Goal: Information Seeking & Learning: Learn about a topic

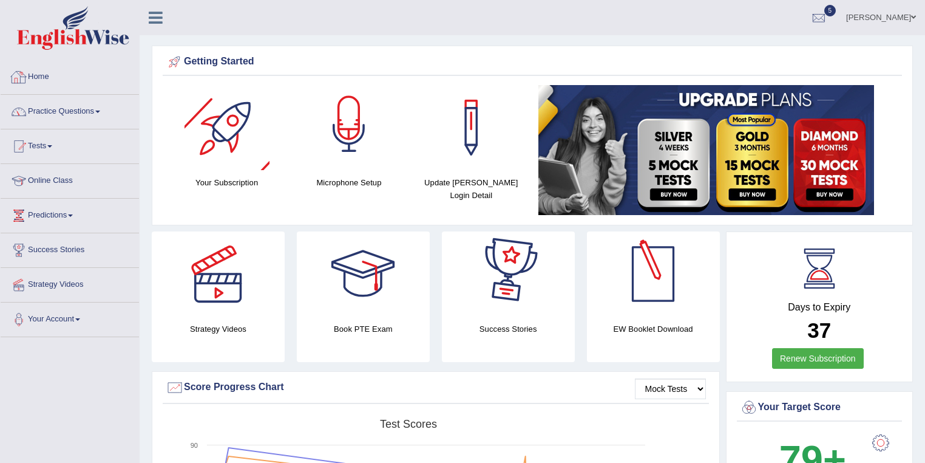
click at [86, 107] on link "Practice Questions" at bounding box center [70, 110] width 138 height 30
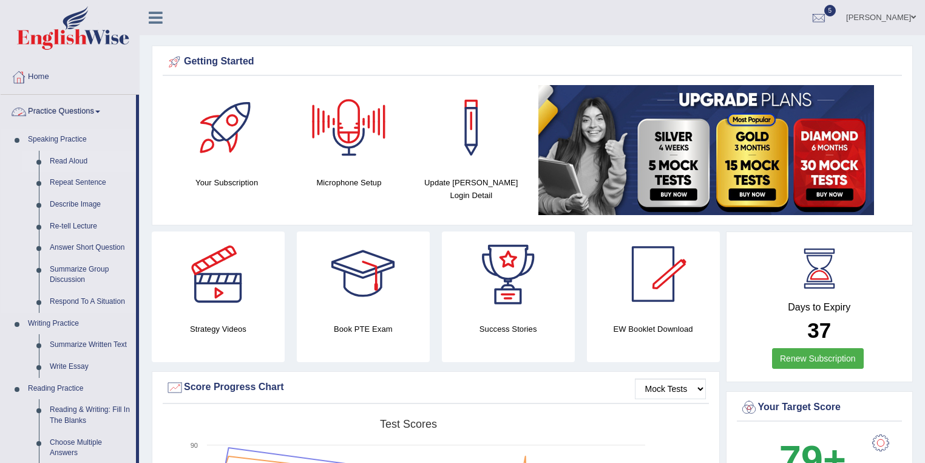
click at [67, 157] on link "Read Aloud" at bounding box center [90, 162] width 92 height 22
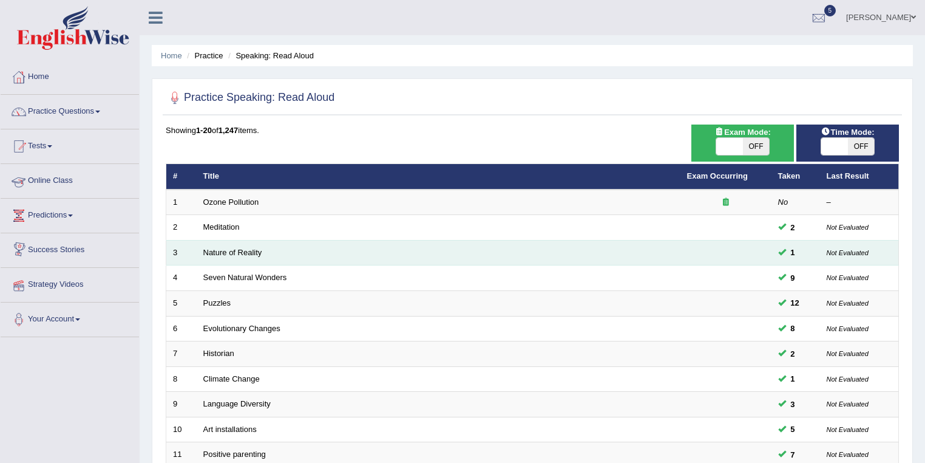
click at [233, 237] on tbody "1 Ozone Pollution No – 2 Meditation 2 Not Evaluated 3 Nature of Reality 1 Not E…" at bounding box center [532, 441] width 733 height 505
click at [232, 248] on link "Nature of Reality" at bounding box center [232, 252] width 59 height 9
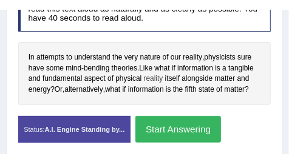
scroll to position [319, 0]
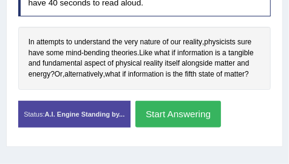
click at [182, 115] on button "Start Answering" at bounding box center [178, 114] width 86 height 26
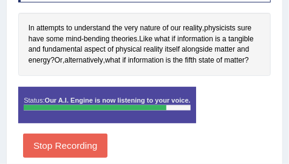
scroll to position [340, 0]
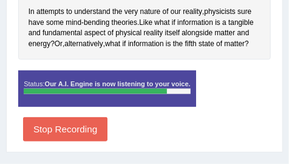
click at [75, 128] on button "Stop Recording" at bounding box center [65, 129] width 84 height 24
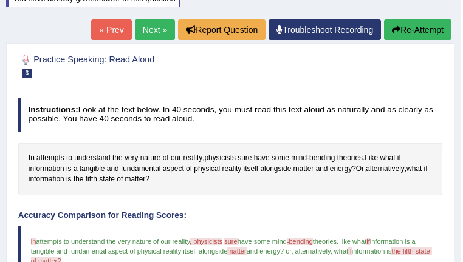
scroll to position [128, 0]
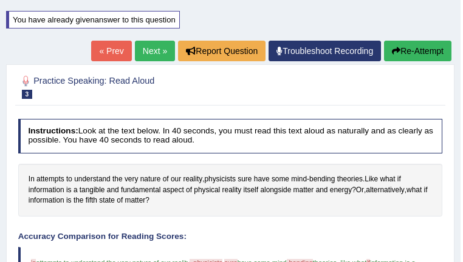
click at [147, 49] on link "Next »" at bounding box center [155, 51] width 40 height 21
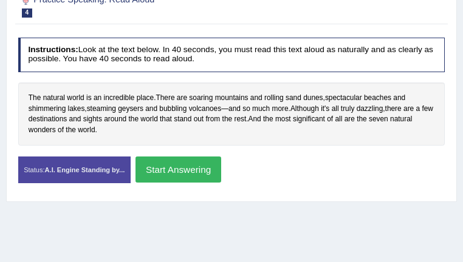
click at [221, 169] on button "Start Answering" at bounding box center [178, 170] width 86 height 26
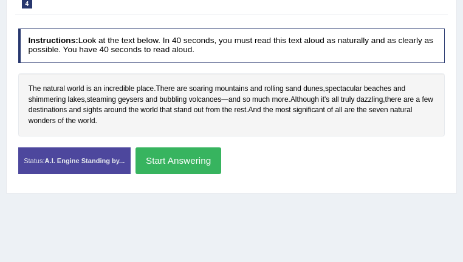
scroll to position [209, 0]
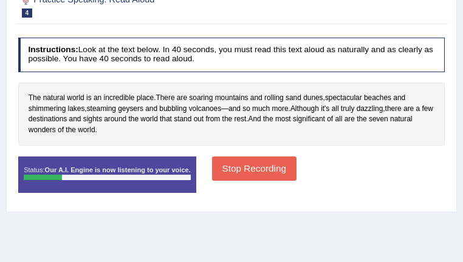
click at [296, 168] on button "Stop Recording" at bounding box center [254, 169] width 84 height 24
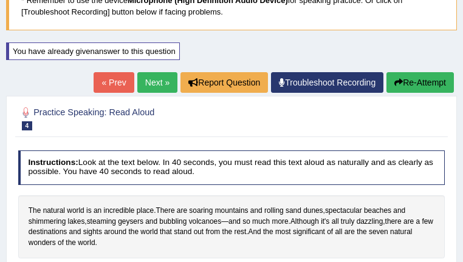
scroll to position [88, 0]
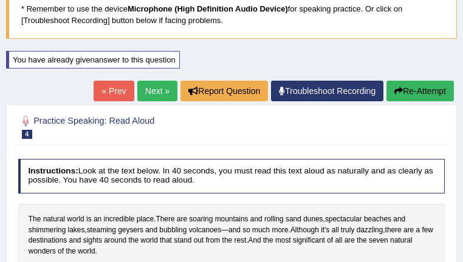
click at [416, 86] on button "Re-Attempt" at bounding box center [419, 91] width 67 height 21
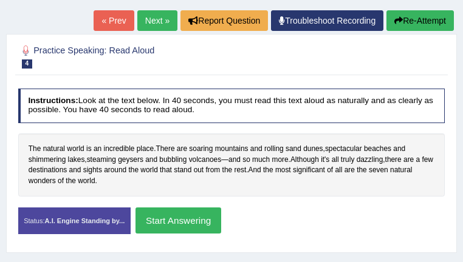
scroll to position [220, 0]
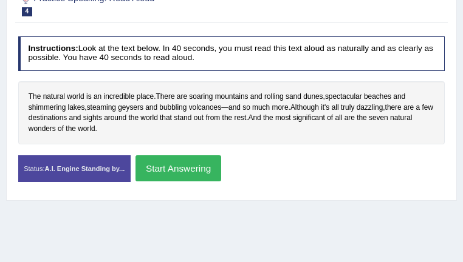
click at [221, 171] on button "Start Answering" at bounding box center [178, 168] width 86 height 26
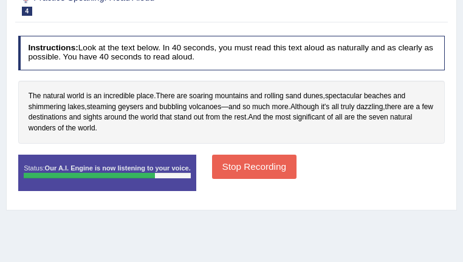
drag, startPoint x: 308, startPoint y: 208, endPoint x: 313, endPoint y: 216, distance: 9.0
click at [313, 216] on div "Home Practice Speaking: Read Aloud Seven Natural Wonders * Remember to use the …" at bounding box center [231, 92] width 463 height 607
click at [296, 172] on button "Stop Recording" at bounding box center [254, 167] width 84 height 24
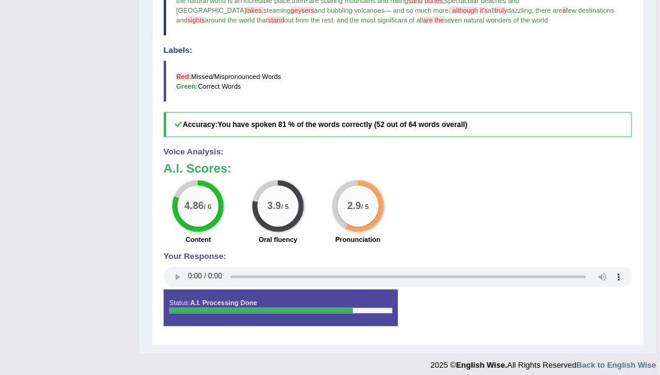
scroll to position [291, 0]
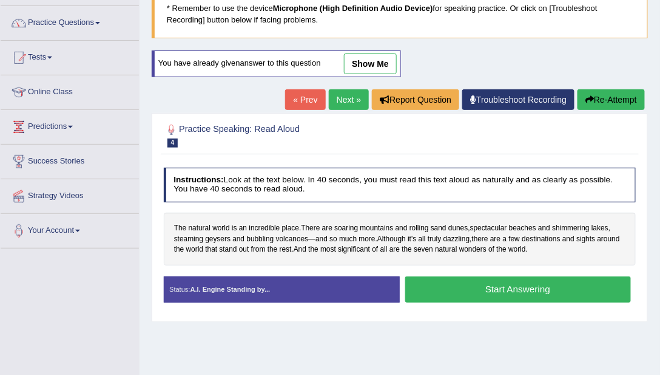
scroll to position [55, 0]
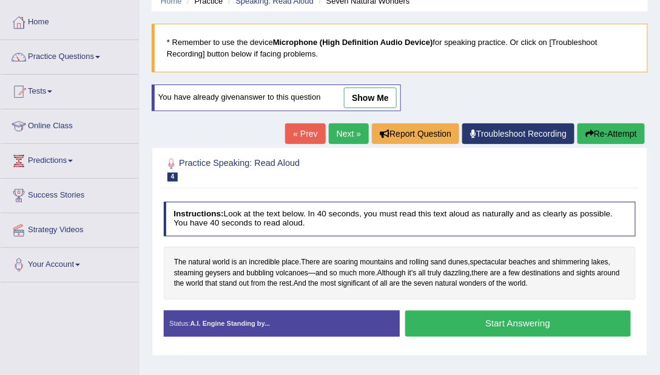
drag, startPoint x: 373, startPoint y: 103, endPoint x: 344, endPoint y: 160, distance: 64.1
click at [372, 103] on link "show me" at bounding box center [370, 97] width 53 height 21
click at [375, 96] on div "Home Practice Speaking: Read Aloud Seven Natural Wonders * Remember to use the …" at bounding box center [400, 248] width 521 height 607
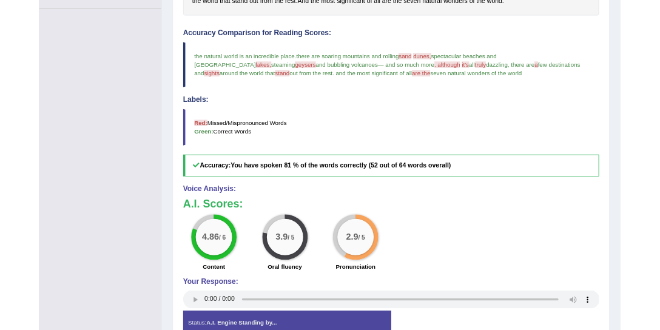
scroll to position [263, 0]
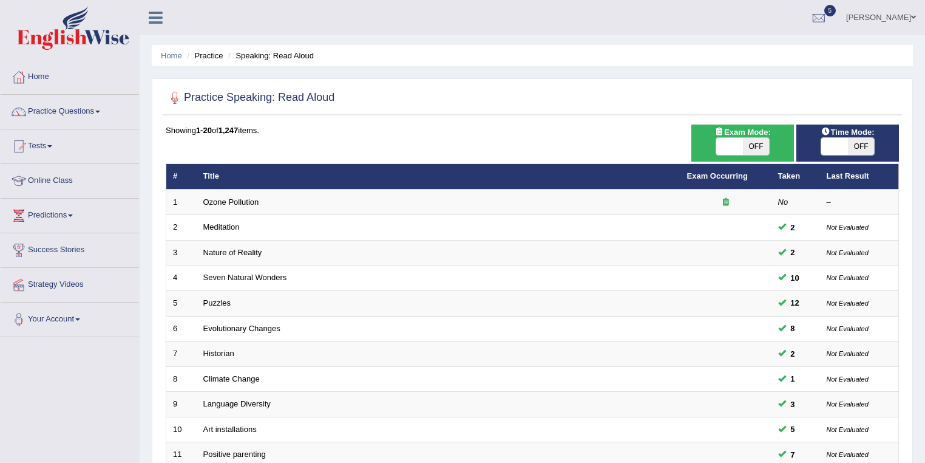
click at [231, 253] on link "Nature of Reality" at bounding box center [232, 252] width 59 height 9
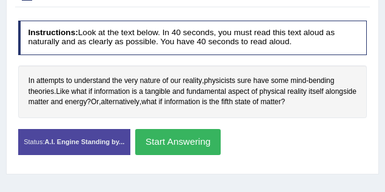
scroll to position [243, 0]
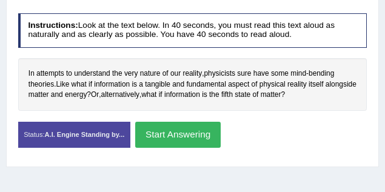
click at [166, 138] on button "Start Answering" at bounding box center [178, 135] width 86 height 26
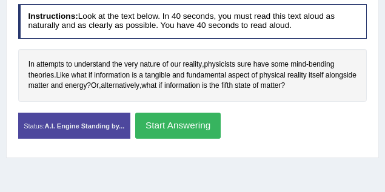
scroll to position [234, 0]
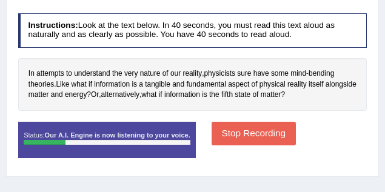
click at [259, 136] on button "Stop Recording" at bounding box center [254, 134] width 84 height 24
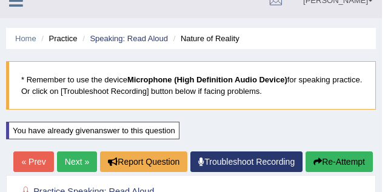
scroll to position [11, 0]
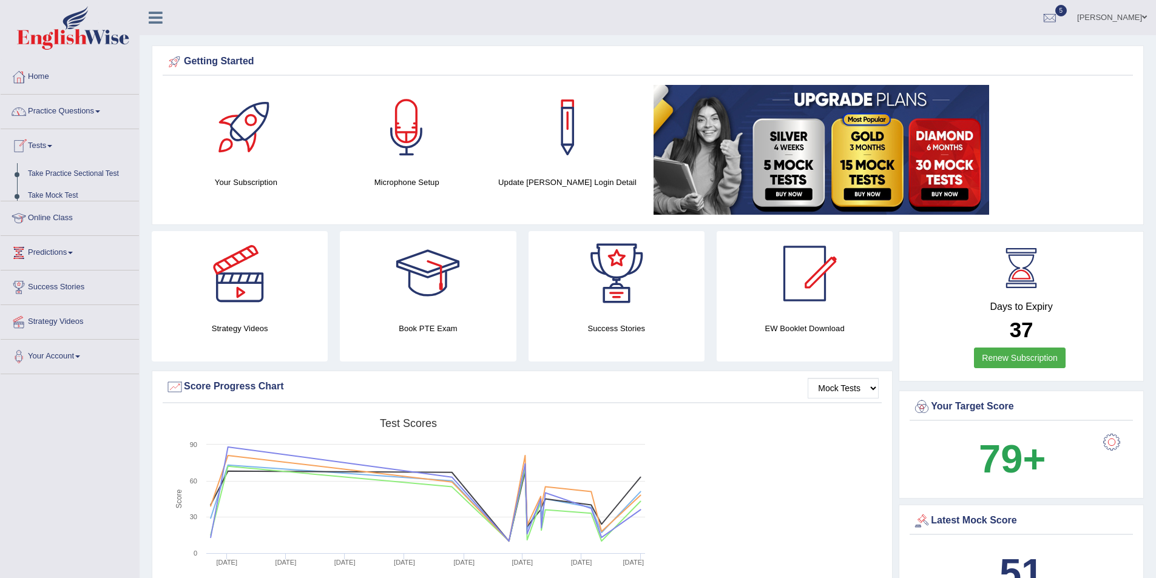
click at [81, 110] on link "Practice Questions" at bounding box center [70, 110] width 138 height 30
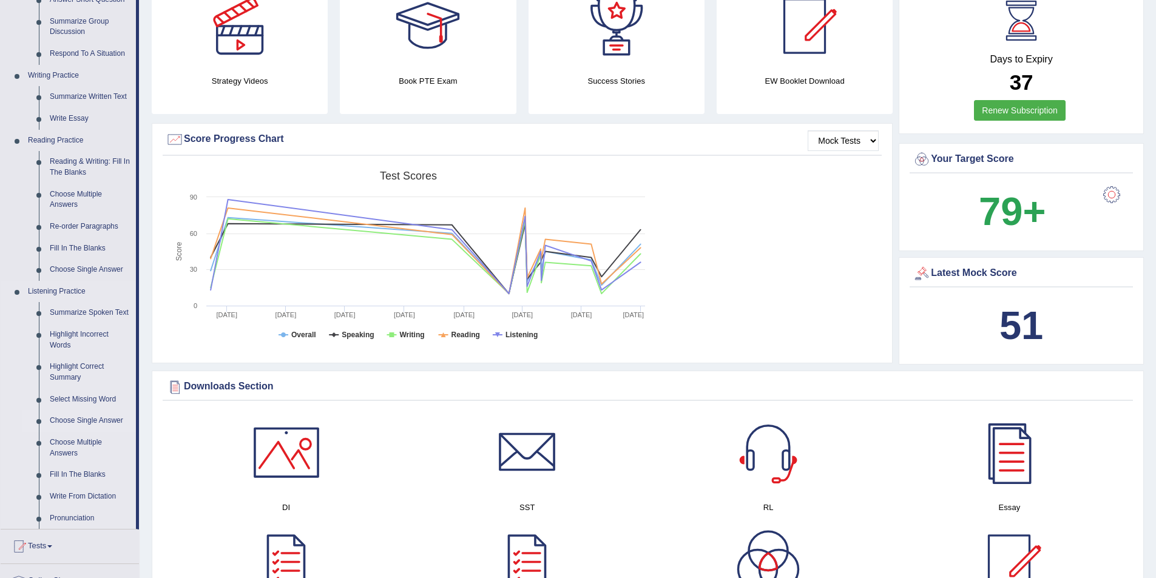
scroll to position [303, 0]
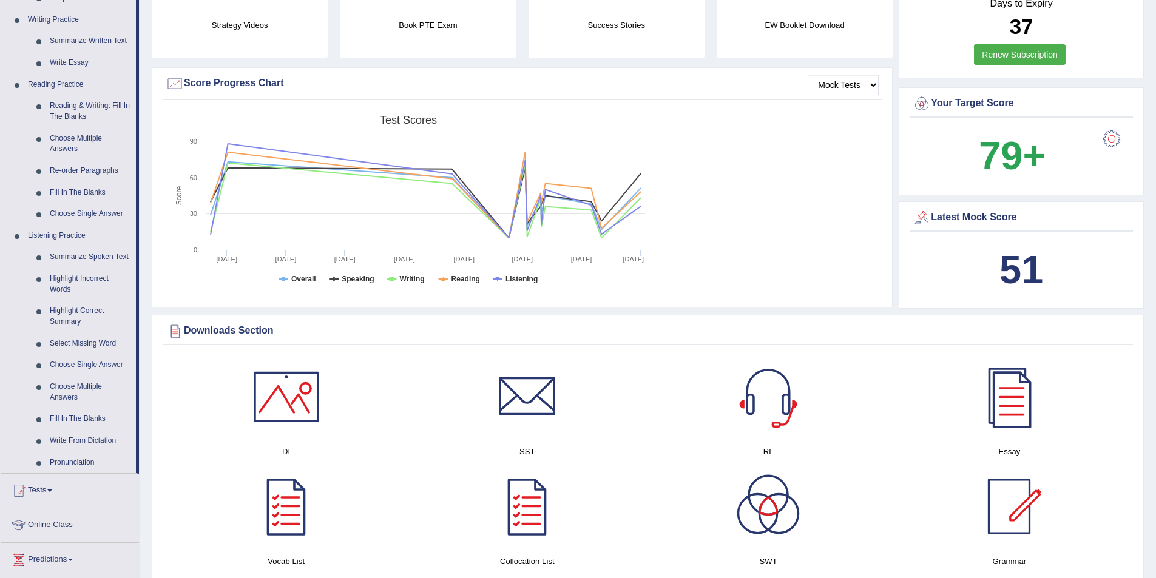
click at [90, 418] on link "Fill In The Blanks" at bounding box center [90, 420] width 92 height 22
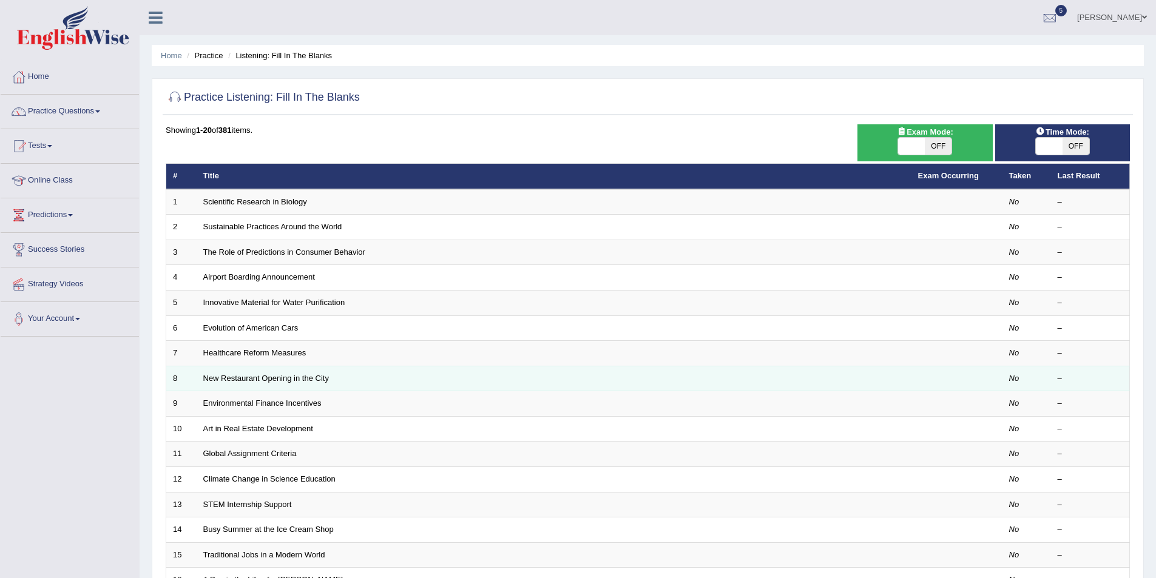
click at [289, 383] on td "New Restaurant Opening in the City" at bounding box center [554, 378] width 715 height 25
click at [319, 378] on link "New Restaurant Opening in the City" at bounding box center [266, 378] width 126 height 9
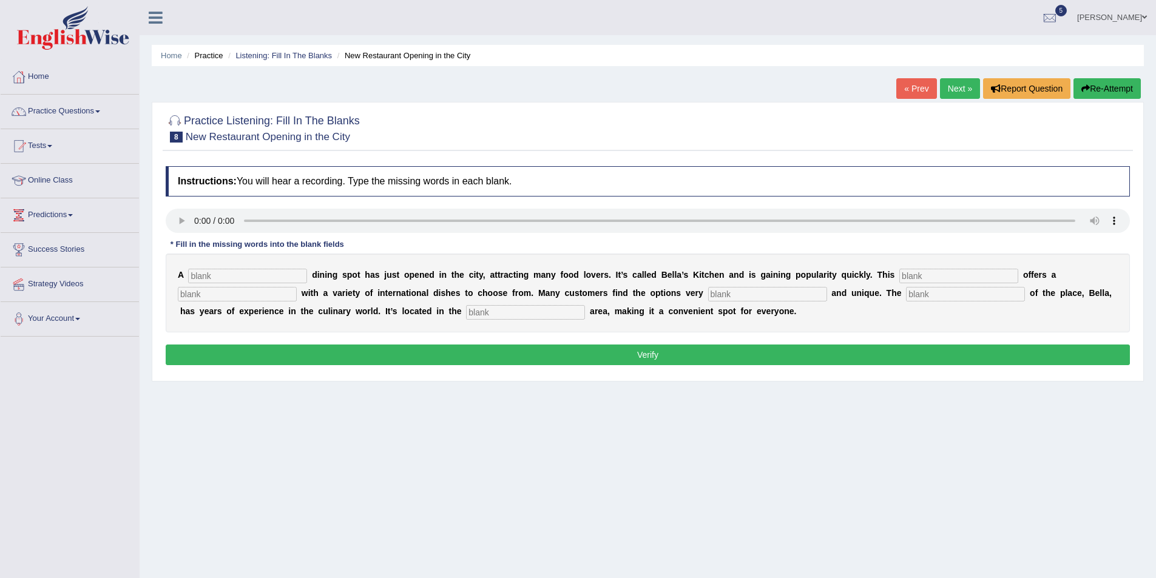
click at [232, 277] on input "text" at bounding box center [247, 276] width 119 height 15
type input "new"
click at [938, 277] on input "text" at bounding box center [959, 276] width 119 height 15
type input "res"
click at [247, 294] on input "text" at bounding box center [237, 294] width 119 height 15
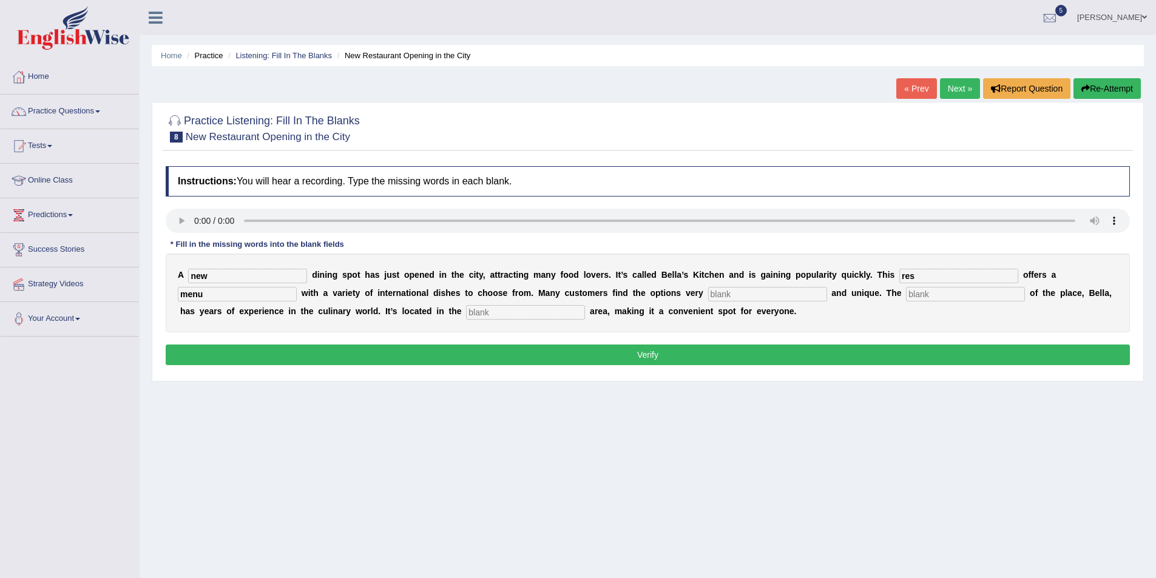
type input "menu"
click at [779, 296] on input "text" at bounding box center [767, 294] width 119 height 15
type input "i8"
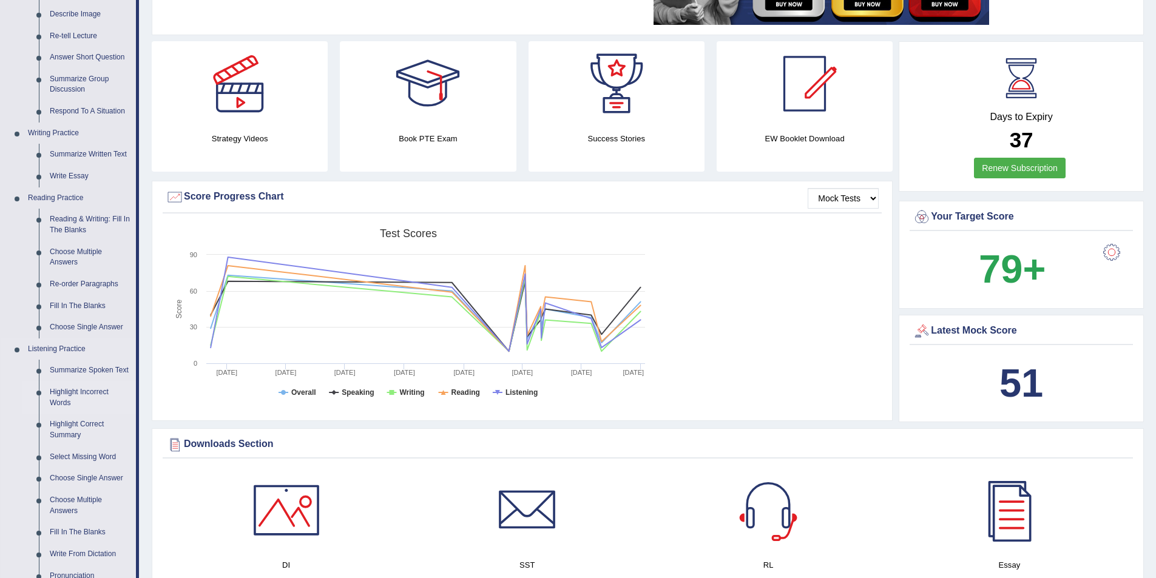
scroll to position [364, 0]
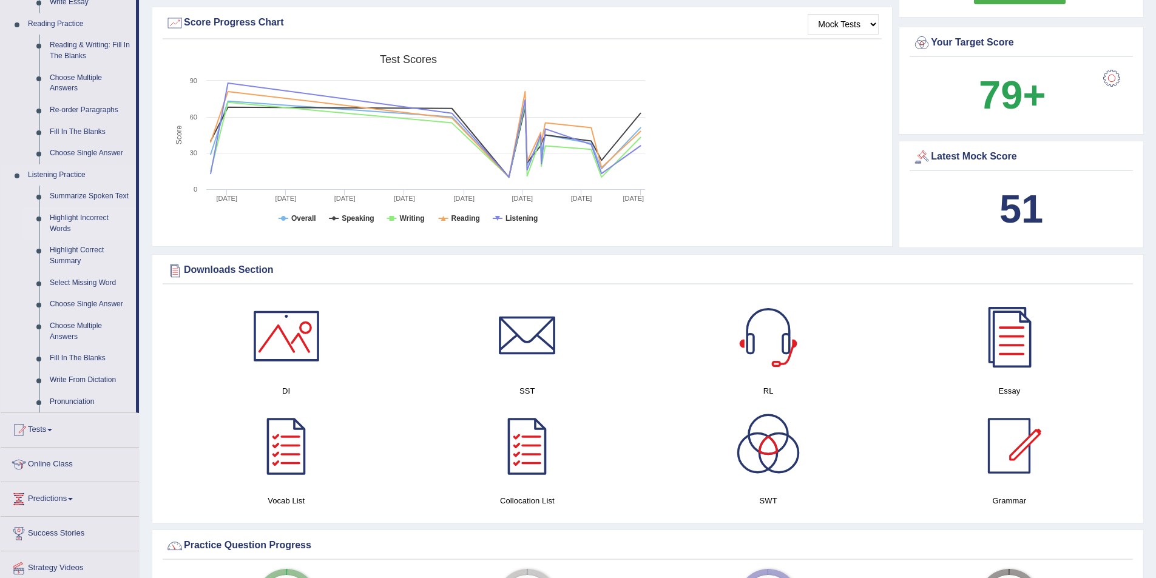
click at [76, 222] on link "Highlight Incorrect Words" at bounding box center [90, 224] width 92 height 32
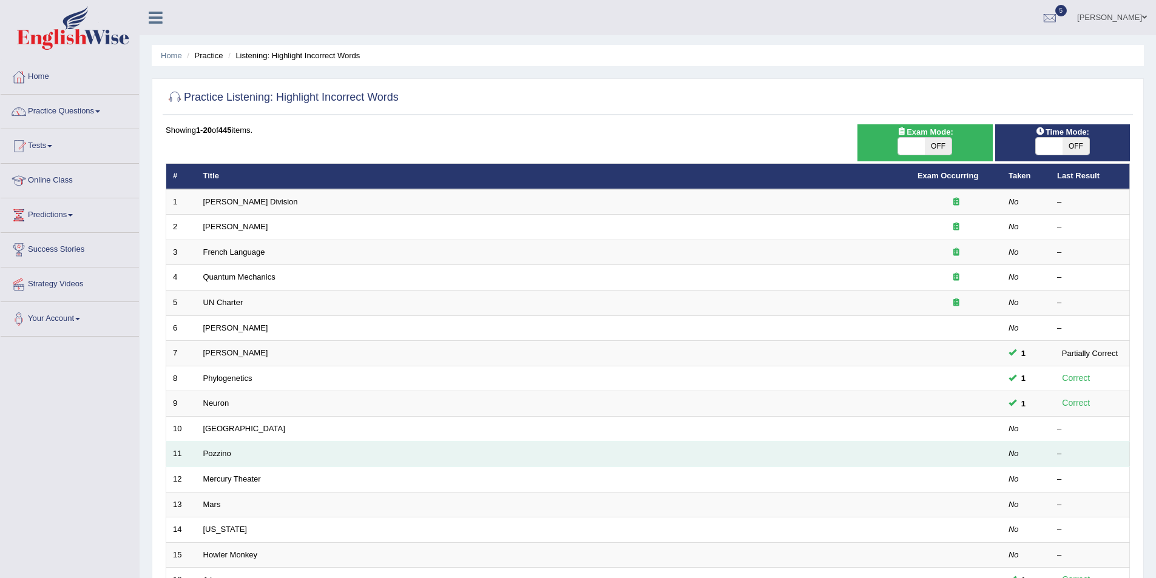
click at [214, 459] on td "Pozzino" at bounding box center [554, 454] width 714 height 25
click at [215, 457] on link "Pozzino" at bounding box center [217, 453] width 28 height 9
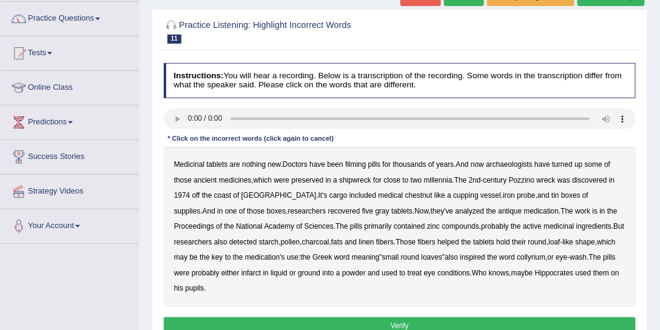
scroll to position [104, 0]
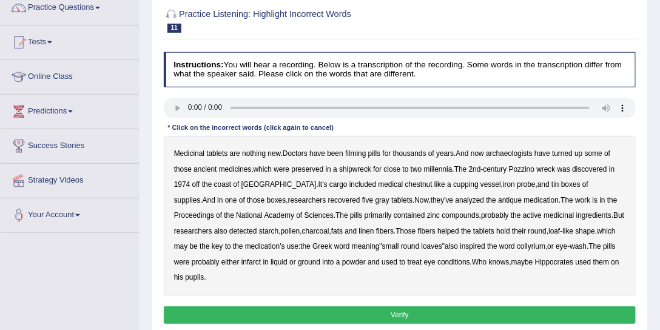
click at [235, 151] on b "are" at bounding box center [235, 153] width 10 height 8
click at [214, 157] on b "tablets" at bounding box center [216, 153] width 21 height 8
click at [233, 152] on b "are" at bounding box center [235, 153] width 10 height 8
click at [211, 154] on b "tablets" at bounding box center [216, 153] width 21 height 8
click at [405, 184] on b "chestnut" at bounding box center [418, 184] width 27 height 8
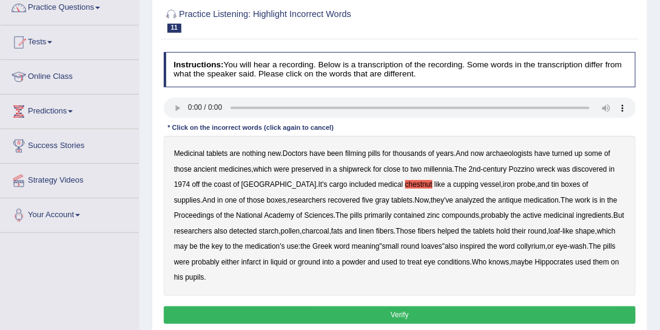
click at [242, 261] on b "infarct" at bounding box center [251, 262] width 19 height 8
click at [408, 261] on b "treat" at bounding box center [415, 262] width 15 height 8
click at [393, 307] on button "Verify" at bounding box center [400, 316] width 473 height 18
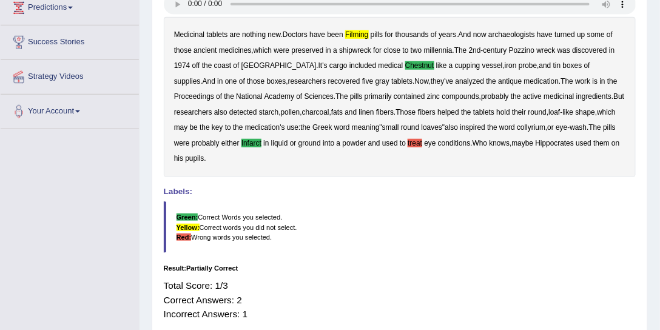
scroll to position [243, 0]
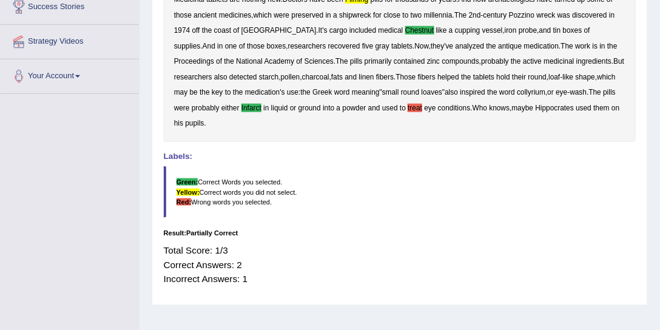
drag, startPoint x: 228, startPoint y: 226, endPoint x: 193, endPoint y: 231, distance: 35.5
click at [193, 238] on div "Total Score: 1/3 Correct Answers: 2 Incorrect Answers: 1" at bounding box center [400, 264] width 473 height 53
click at [214, 238] on div "Total Score: 1/3 Correct Answers: 2 Incorrect Answers: 1" at bounding box center [400, 264] width 473 height 53
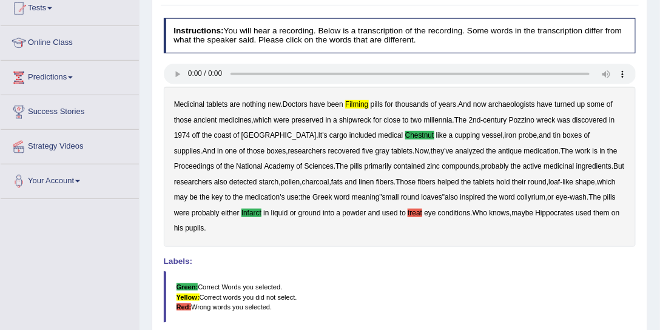
scroll to position [35, 0]
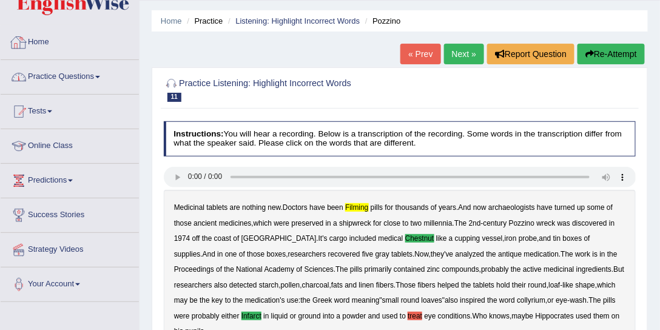
click at [92, 67] on link "Practice Questions" at bounding box center [70, 75] width 138 height 30
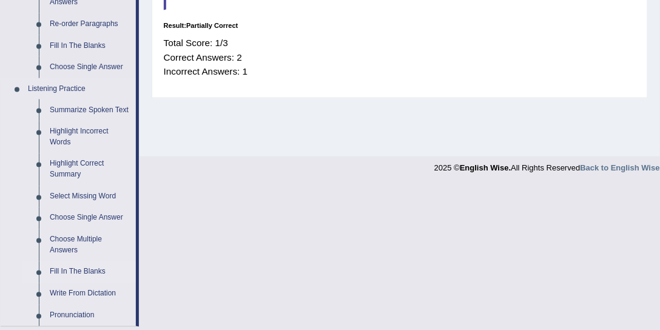
scroll to position [555, 0]
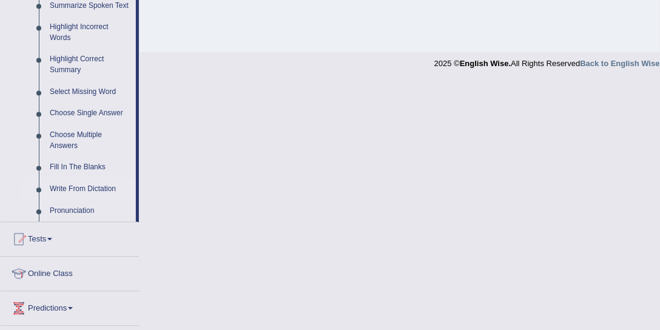
click at [89, 194] on link "Write From Dictation" at bounding box center [90, 190] width 92 height 22
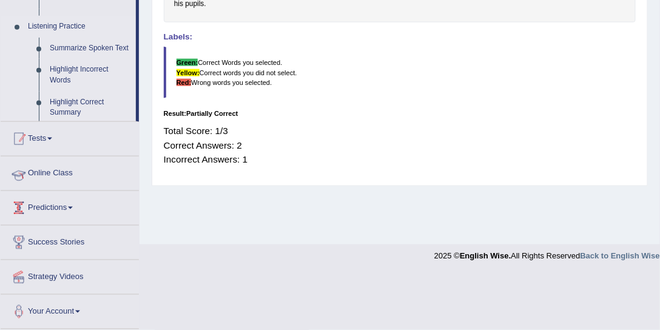
scroll to position [307, 0]
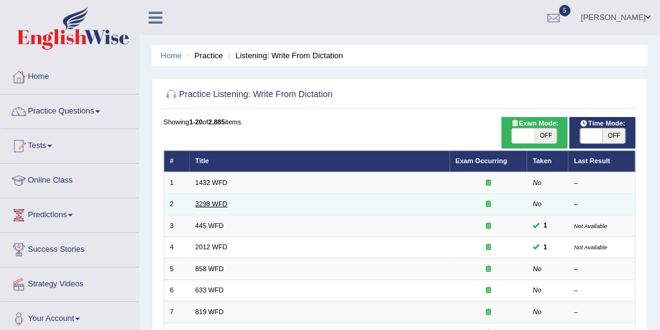
click at [211, 204] on link "3298 WFD" at bounding box center [211, 203] width 32 height 7
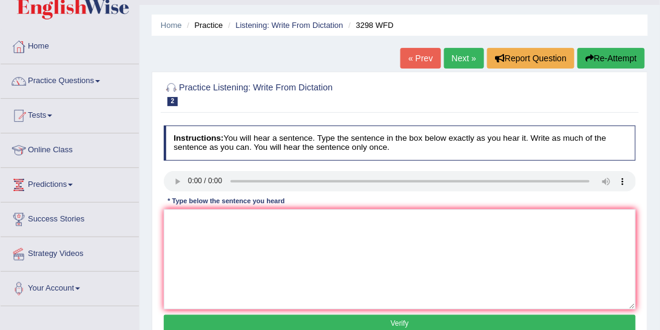
scroll to position [69, 0]
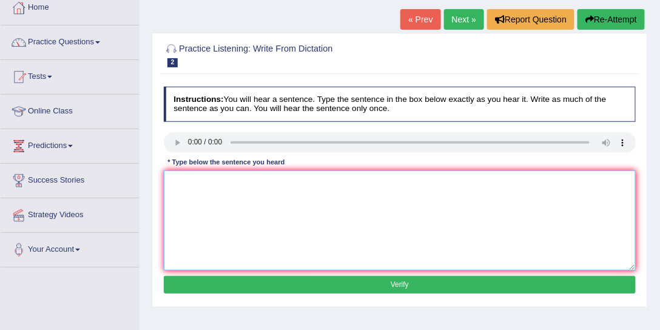
click at [211, 188] on textarea at bounding box center [400, 221] width 473 height 100
click at [262, 182] on textarea at bounding box center [400, 221] width 473 height 100
type textarea "a"
type textarea "animal behaviour are distinct towards the the human"
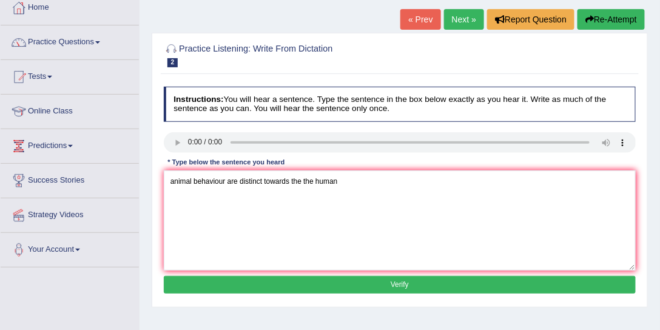
click at [436, 285] on button "Verify" at bounding box center [400, 285] width 473 height 18
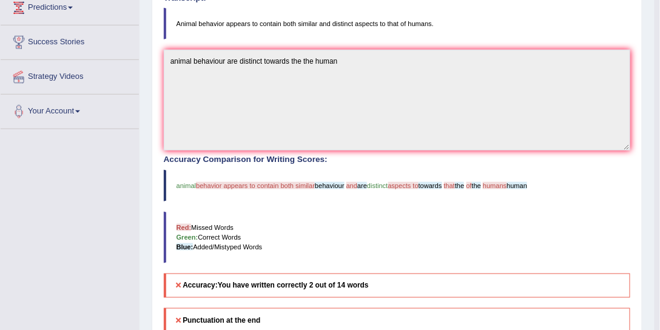
scroll to position [35, 0]
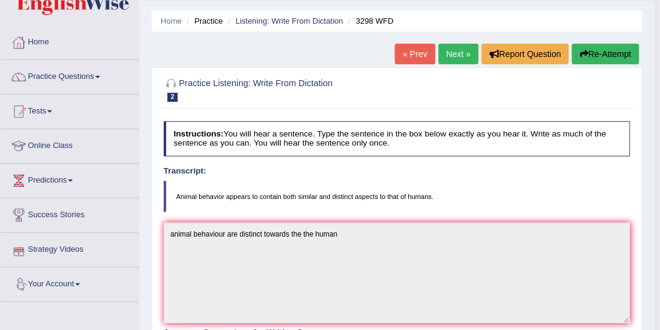
click at [445, 59] on link "Next »" at bounding box center [459, 54] width 40 height 21
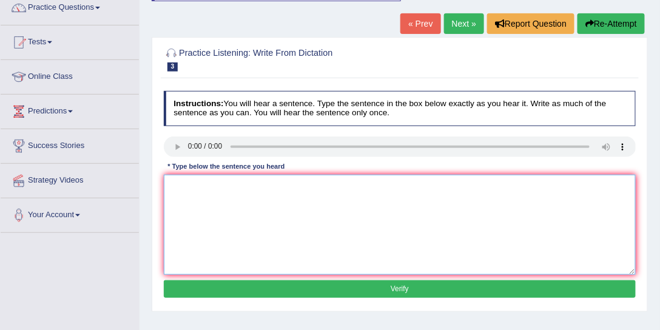
click at [242, 194] on textarea at bounding box center [400, 225] width 473 height 100
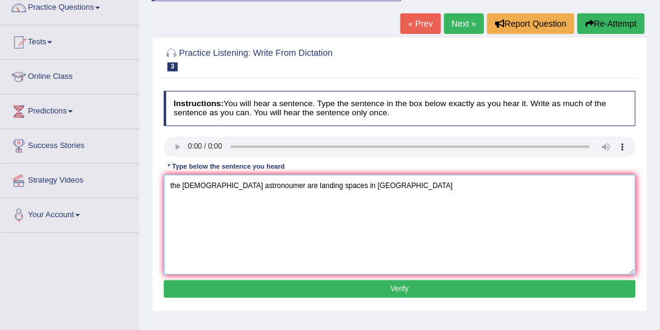
type textarea "the [DEMOGRAPHIC_DATA] astronoumer are landing spaces in [GEOGRAPHIC_DATA]"
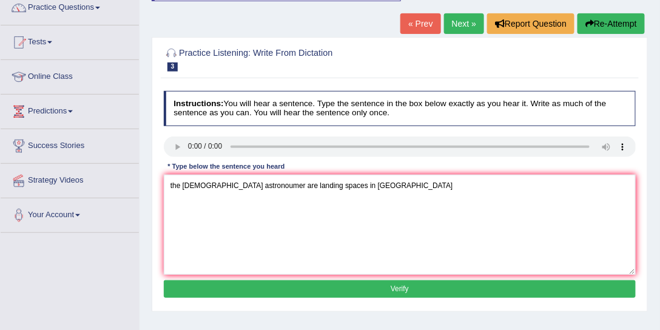
click at [461, 285] on button "Verify" at bounding box center [400, 289] width 473 height 18
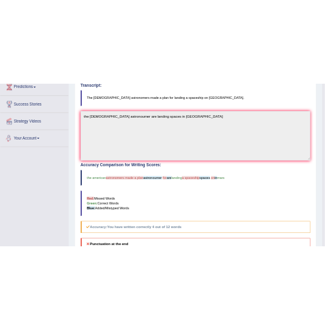
scroll to position [208, 0]
